Goal: Transaction & Acquisition: Purchase product/service

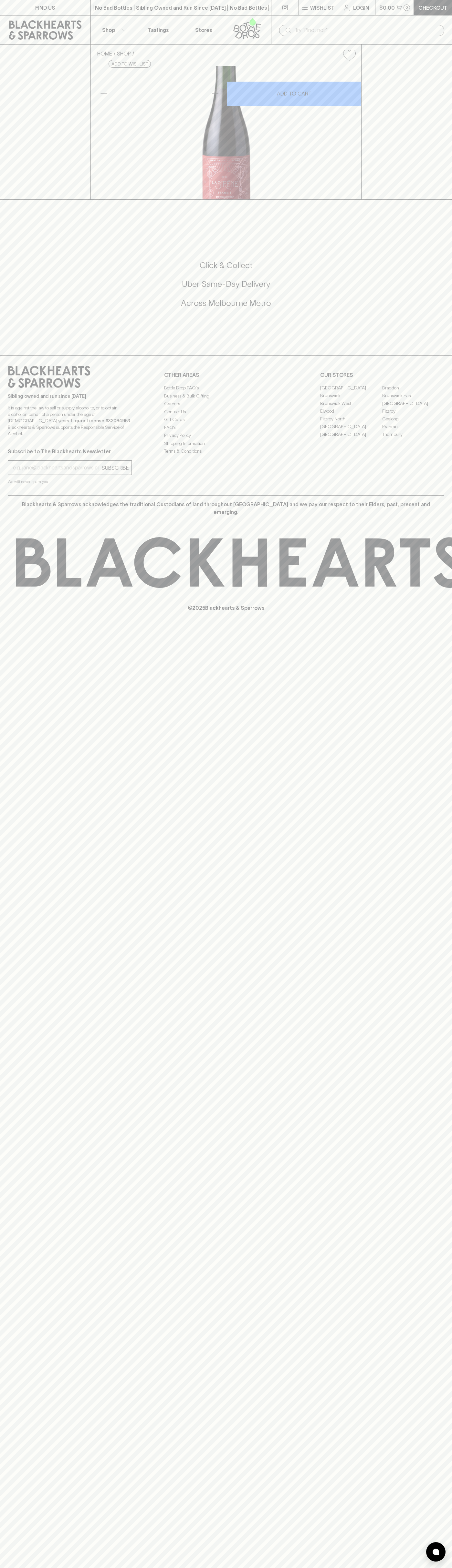
click at [289, 28] on icon at bounding box center [288, 30] width 8 height 8
click at [447, 1043] on div "FIND US | No Bad Bottles | Sibling Owned and Run Since [DATE] | No Bad Bottles …" at bounding box center [226, 784] width 452 height 1568
click at [305, 1567] on html "FIND US | No Bad Bottles | Sibling Owned and Run Since [DATE] | No Bad Bottles …" at bounding box center [226, 784] width 452 height 1568
click at [29, 804] on div "FIND US | No Bad Bottles | Sibling Owned and Run Since [DATE] | No Bad Bottles …" at bounding box center [226, 784] width 452 height 1568
